Goal: Complete application form: Submit feedback/report problem

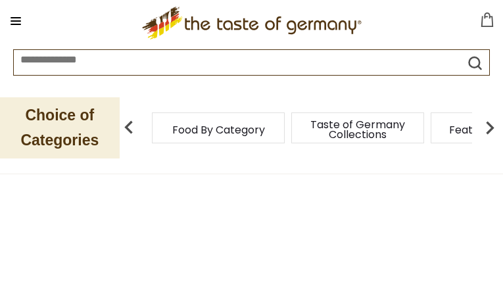
type input "**********"
type input "*********"
type input "**********"
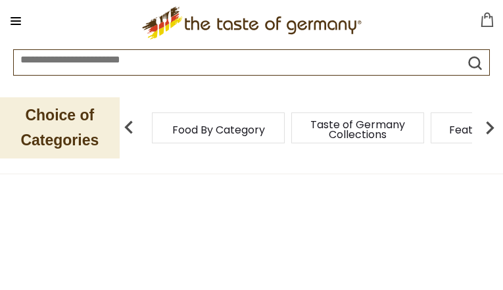
type input "**********"
